Goal: Information Seeking & Learning: Learn about a topic

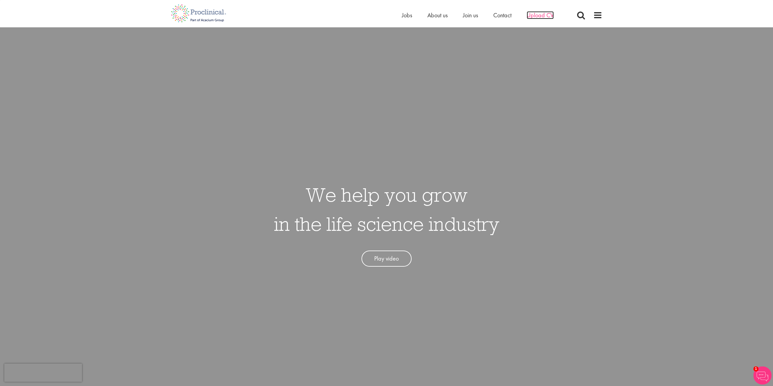
click at [545, 15] on span "Upload CV" at bounding box center [540, 15] width 27 height 8
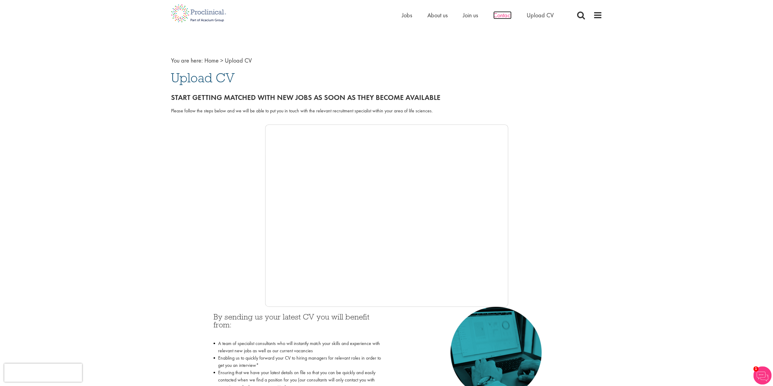
click at [502, 16] on span "Contact" at bounding box center [502, 15] width 18 height 8
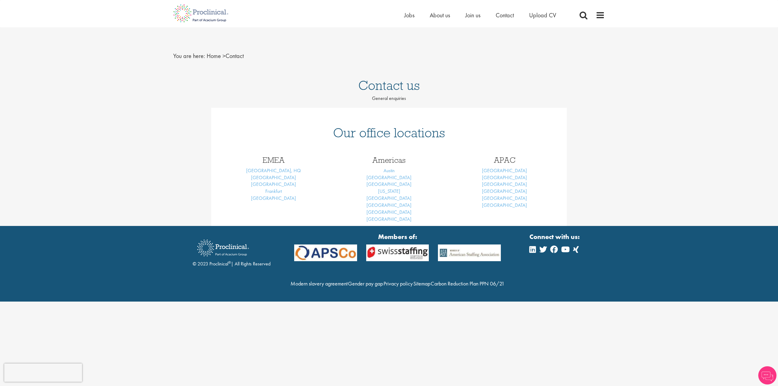
click at [408, 14] on span "Jobs" at bounding box center [409, 15] width 10 height 8
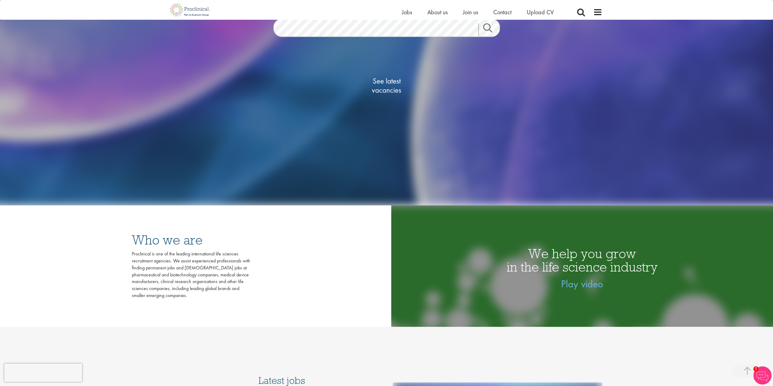
scroll to position [182, 0]
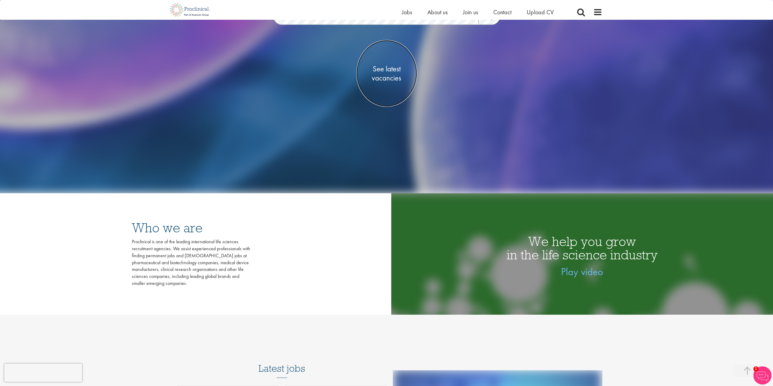
click at [388, 81] on span "See latest vacancies" at bounding box center [386, 73] width 61 height 18
click at [388, 75] on span "See latest vacancies" at bounding box center [386, 73] width 61 height 18
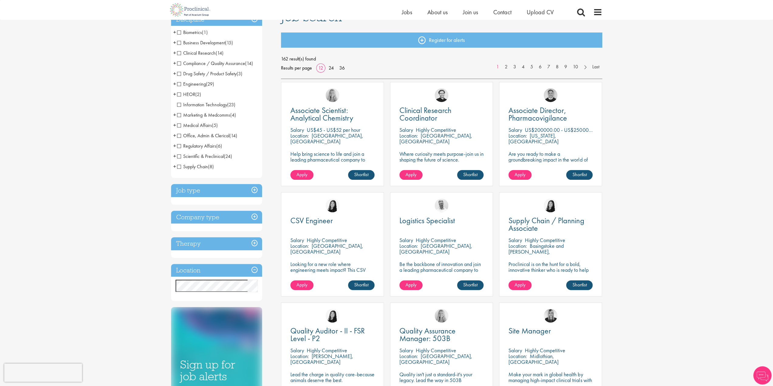
scroll to position [61, 0]
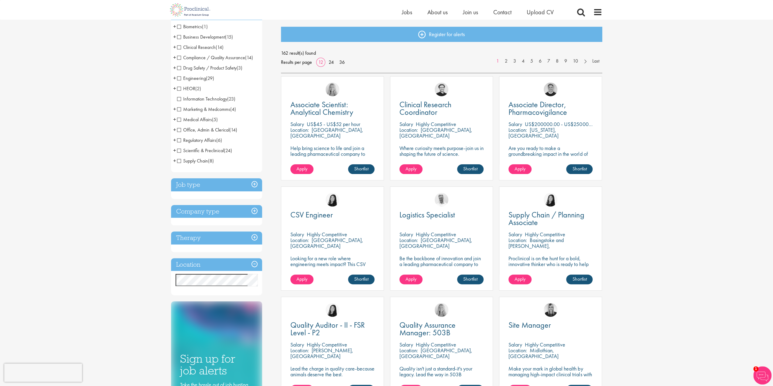
click at [243, 265] on h3 "Location" at bounding box center [216, 264] width 91 height 13
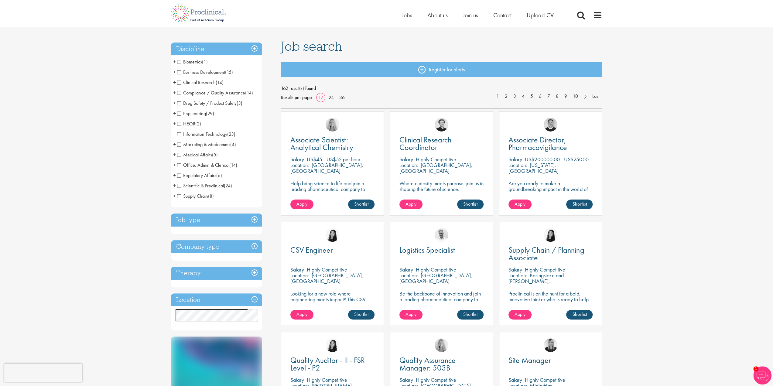
scroll to position [0, 0]
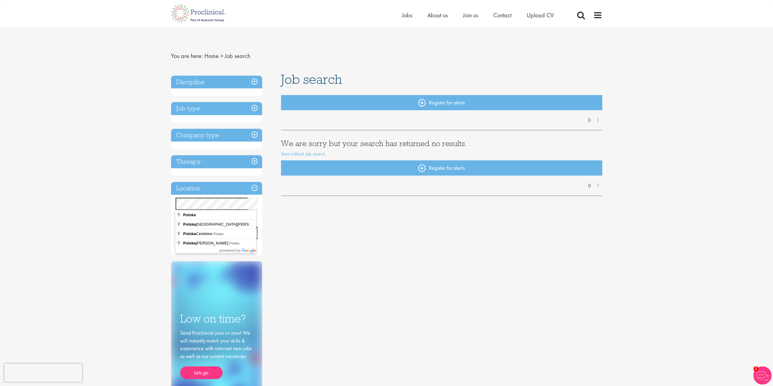
click at [170, 201] on div "You are here: Home > Job search Discipline Job type Company type Therapy Locati…" at bounding box center [386, 223] width 440 height 393
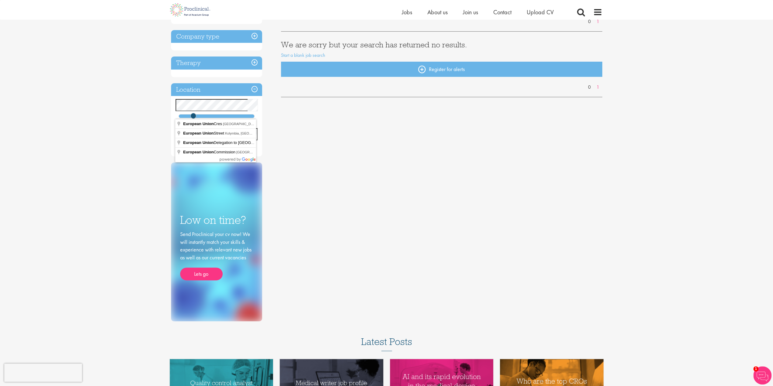
click at [329, 172] on div "Discipline Job type Company type Therapy Location Specified location Miles Low …" at bounding box center [386, 148] width 440 height 348
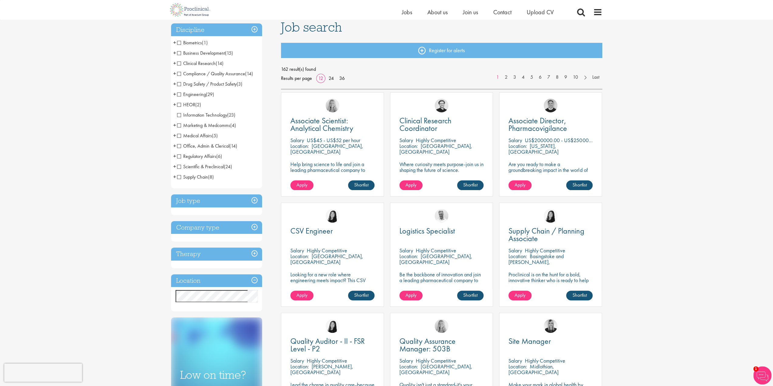
scroll to position [32, 0]
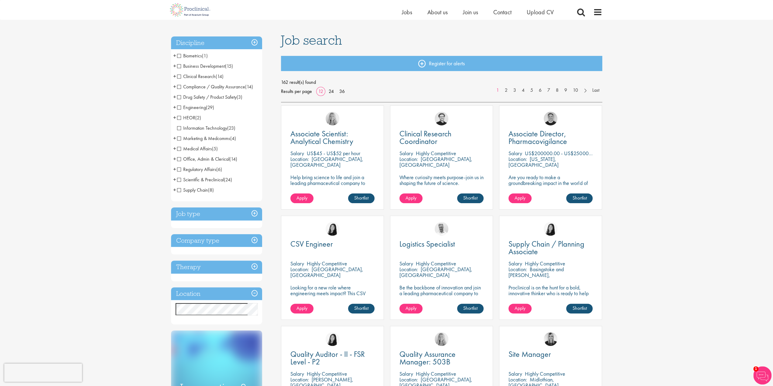
click at [179, 76] on span "Clinical Research" at bounding box center [196, 76] width 39 height 6
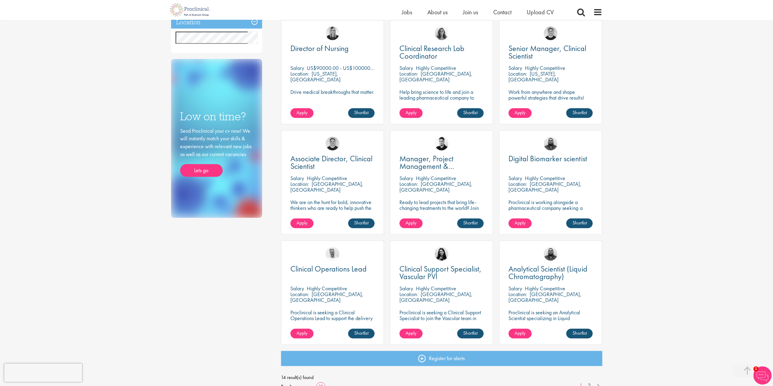
scroll to position [304, 0]
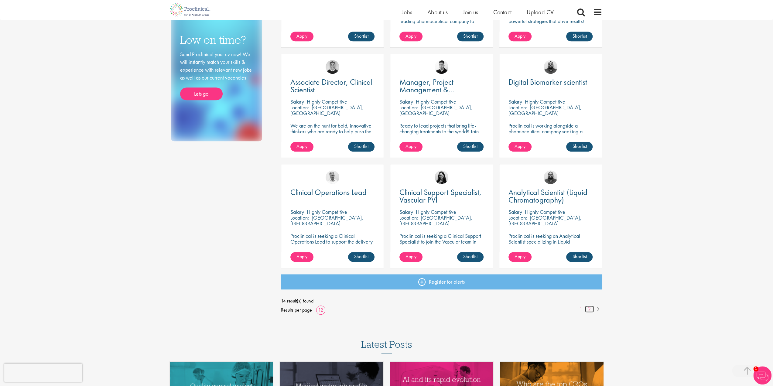
click at [590, 310] on link "2" at bounding box center [589, 309] width 9 height 7
